Goal: Register for event/course

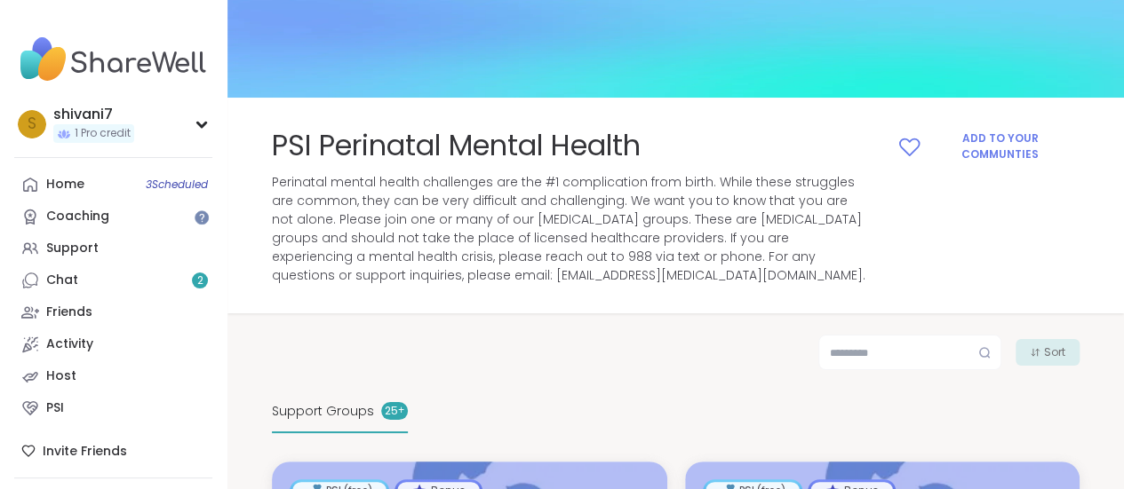
click at [563, 196] on span "Perinatal mental health challenges are the #1 complication from birth. While th…" at bounding box center [569, 229] width 594 height 112
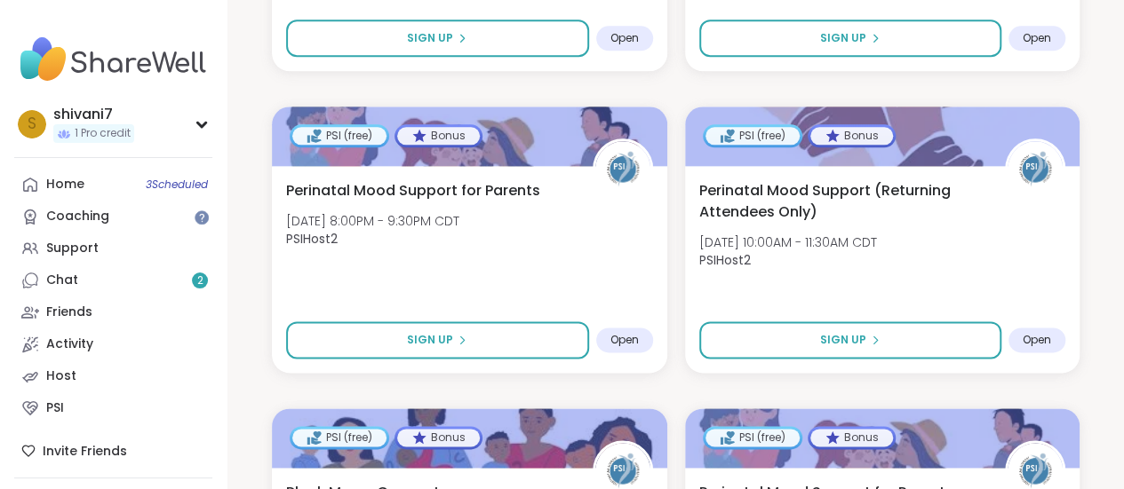
scroll to position [961, 0]
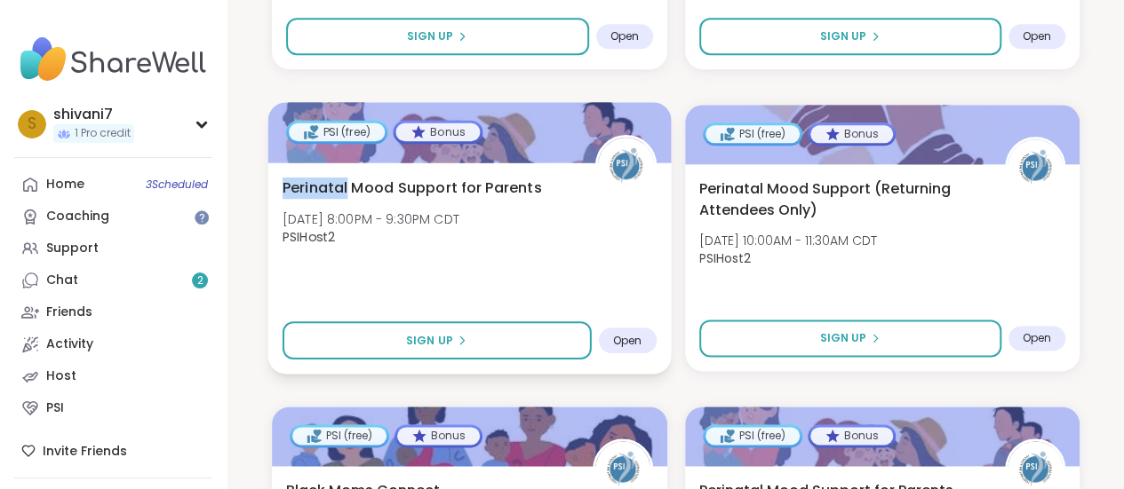
drag, startPoint x: 348, startPoint y: 186, endPoint x: 275, endPoint y: 184, distance: 72.9
click at [275, 184] on div "Perinatal Mood Support for Parents Mon, Oct 06 | 8:00PM - 9:30PM CDT PSIHost2 S…" at bounding box center [469, 268] width 402 height 211
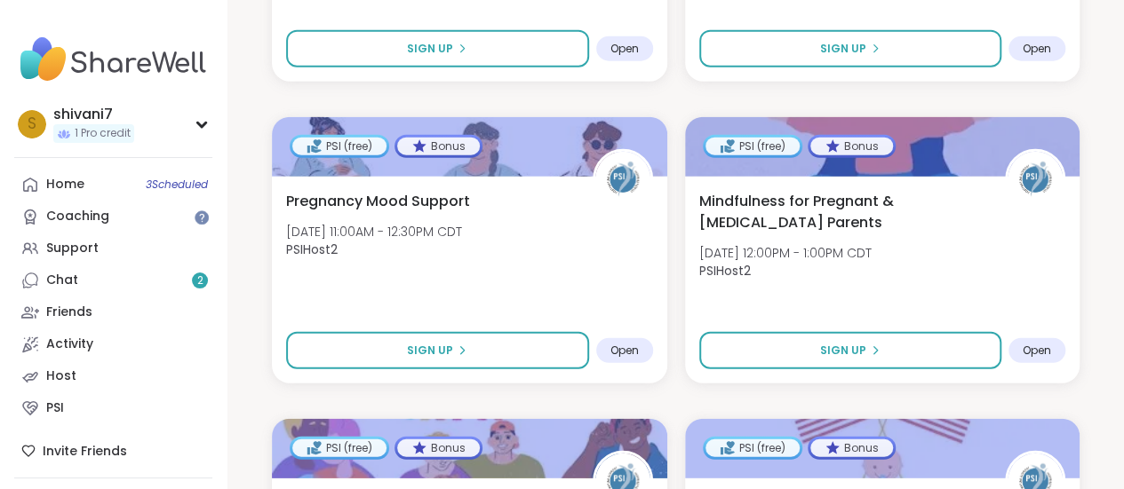
scroll to position [2242, 0]
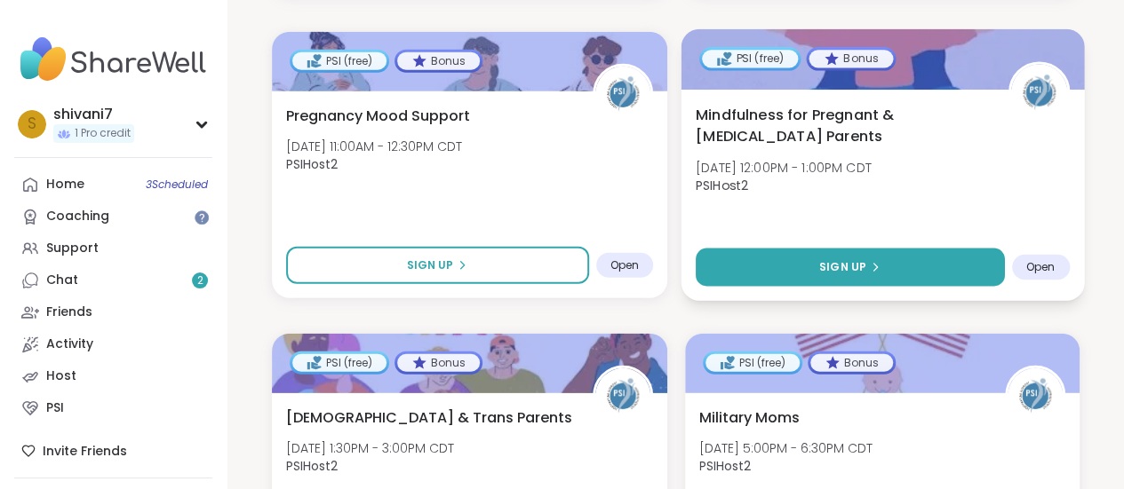
drag, startPoint x: 887, startPoint y: 255, endPoint x: 966, endPoint y: 259, distance: 79.2
click at [966, 259] on button "Sign Up" at bounding box center [849, 268] width 308 height 38
click at [840, 248] on div "Mindfulness for Pregnant & Postpartum Parents Wed, Oct 08 | 12:00PM - 1:00PM CD…" at bounding box center [881, 195] width 402 height 211
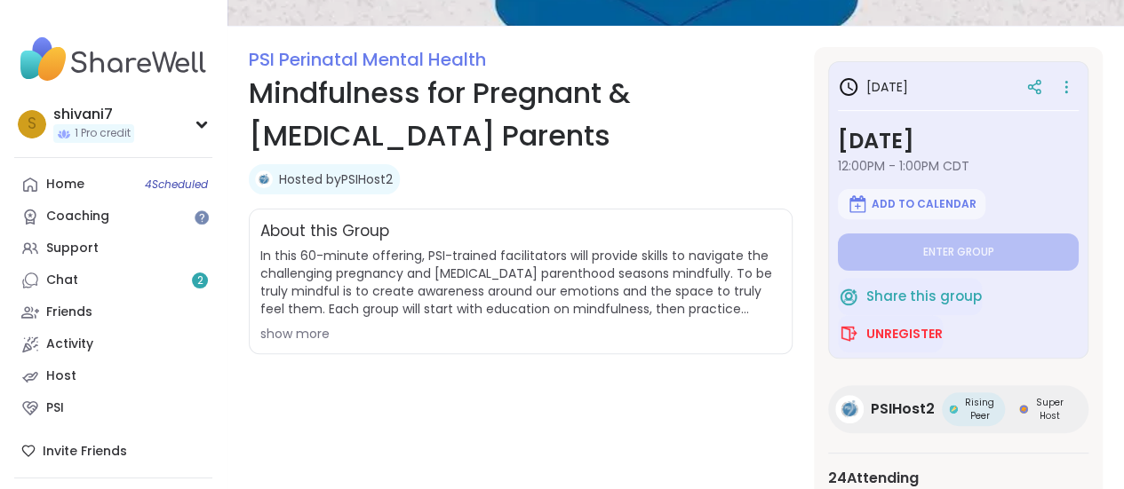
scroll to position [206, 0]
click at [305, 333] on div "show more" at bounding box center [520, 335] width 520 height 18
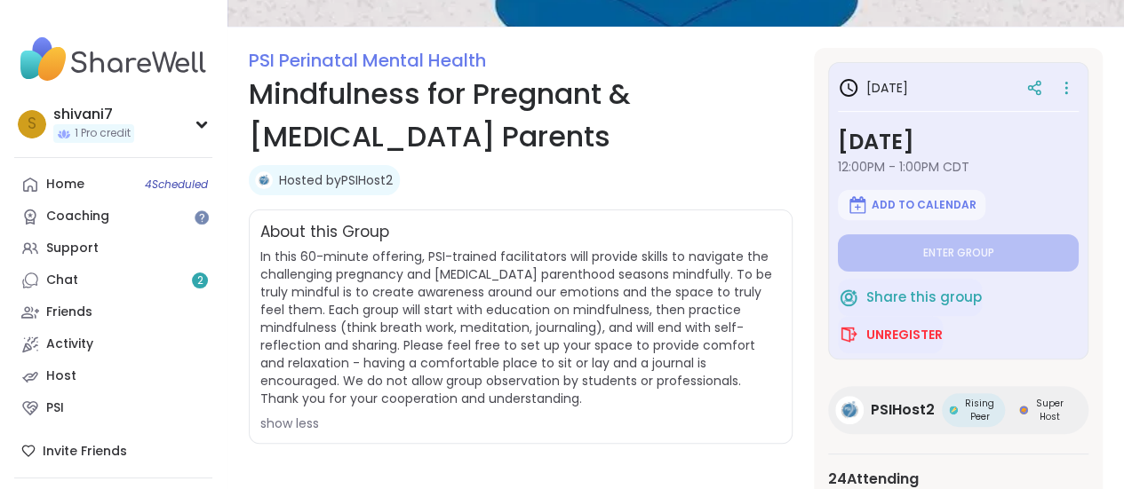
click at [538, 327] on span "In this 60-minute offering, PSI-trained facilitators will provide skills to nav…" at bounding box center [516, 328] width 512 height 160
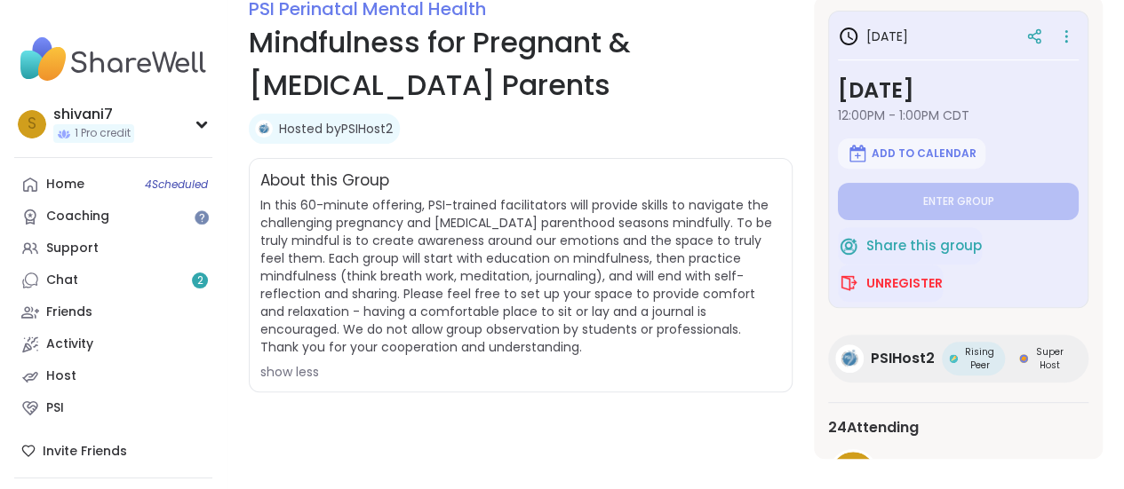
scroll to position [277, 0]
